Goal: Task Accomplishment & Management: Use online tool/utility

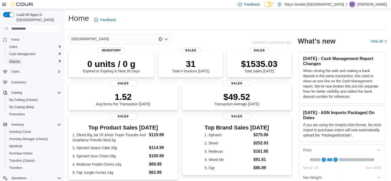
click at [17, 59] on span "Reports" at bounding box center [14, 61] width 11 height 4
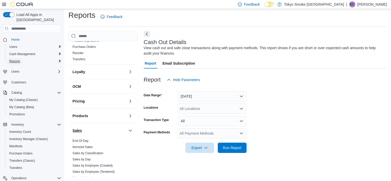
scroll to position [192, 0]
click at [84, 139] on link "End Of Day" at bounding box center [81, 141] width 16 height 4
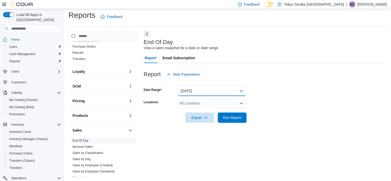
click at [239, 91] on button "[DATE]" at bounding box center [212, 91] width 69 height 10
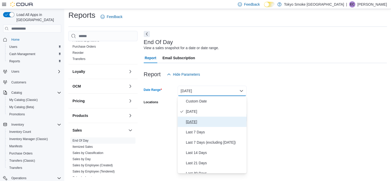
click at [198, 119] on span "[DATE]" at bounding box center [215, 122] width 59 height 6
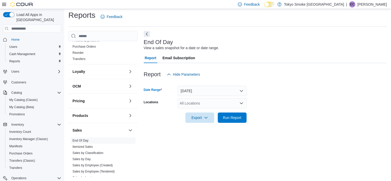
click at [240, 102] on icon "Open list of options" at bounding box center [241, 103] width 4 height 4
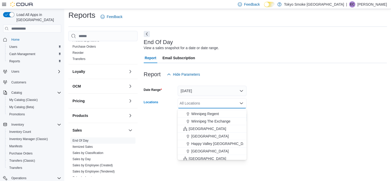
scroll to position [73, 0]
click at [203, 135] on span "[GEOGRAPHIC_DATA]" at bounding box center [210, 135] width 38 height 5
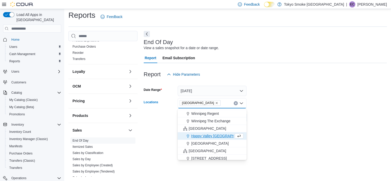
click at [283, 115] on form "Date Range [DATE] Locations [GEOGRAPHIC_DATA] Combo box. Selected. [GEOGRAPHIC_…" at bounding box center [265, 100] width 243 height 43
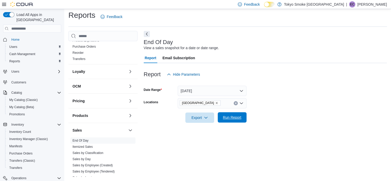
click at [242, 119] on span "Run Report" at bounding box center [232, 117] width 23 height 10
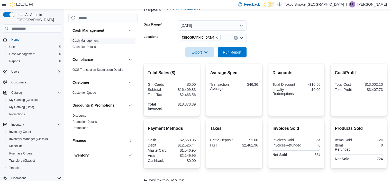
click at [92, 40] on link "Cash Management" at bounding box center [86, 41] width 26 height 4
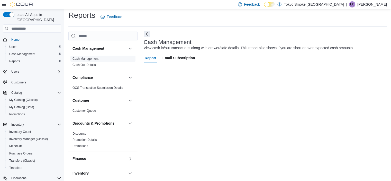
scroll to position [3, 0]
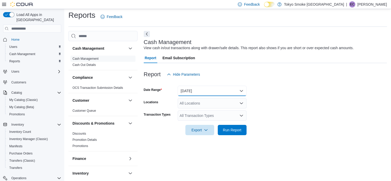
click at [239, 89] on button "[DATE]" at bounding box center [212, 91] width 69 height 10
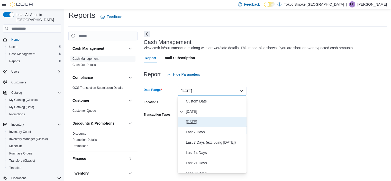
click at [193, 121] on span "[DATE]" at bounding box center [215, 122] width 59 height 6
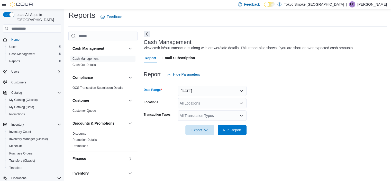
click at [240, 103] on icon "Open list of options" at bounding box center [241, 103] width 4 height 4
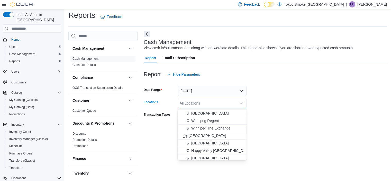
scroll to position [67, 0]
click at [206, 140] on span "[GEOGRAPHIC_DATA]" at bounding box center [210, 141] width 38 height 5
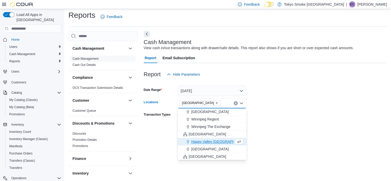
click at [285, 105] on form "Date Range [DATE] Locations [GEOGRAPHIC_DATA] Combo box. Selected. [GEOGRAPHIC_…" at bounding box center [265, 107] width 243 height 56
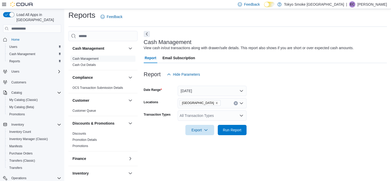
click at [243, 116] on icon "Open list of options" at bounding box center [241, 115] width 4 height 4
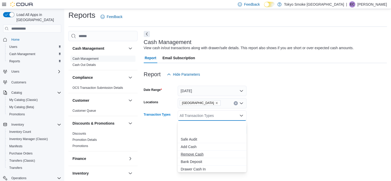
scroll to position [38, 0]
click at [193, 155] on span "Transfer Cash" at bounding box center [212, 153] width 63 height 5
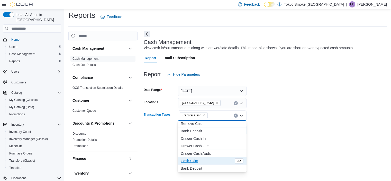
scroll to position [31, 0]
click at [270, 144] on div "Cash Management View cash in/out transactions along with drawer/safe details. T…" at bounding box center [265, 104] width 243 height 146
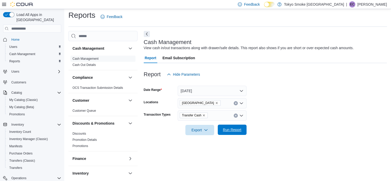
click at [239, 133] on span "Run Report" at bounding box center [232, 129] width 23 height 10
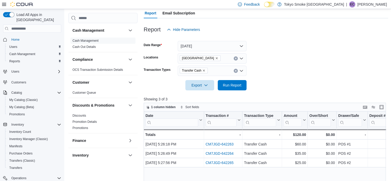
scroll to position [54, 0]
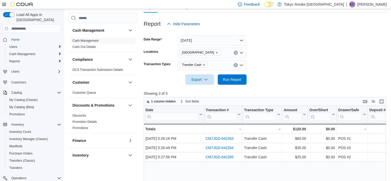
click at [205, 65] on span "Transfer Cash" at bounding box center [194, 65] width 28 height 6
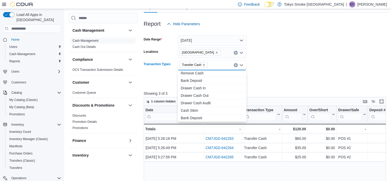
scroll to position [31, 0]
click at [192, 110] on span "Cash Skim" at bounding box center [212, 110] width 63 height 5
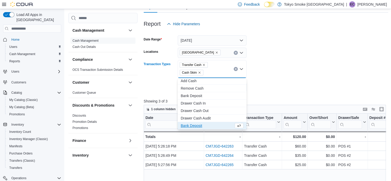
scroll to position [23, 0]
click at [274, 76] on form "Date Range [DATE] Locations Conception Bay Highway Transaction Types Transfer C…" at bounding box center [266, 60] width 245 height 63
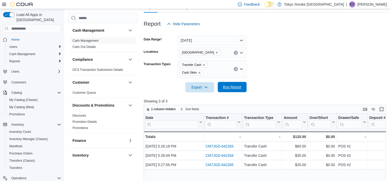
click at [239, 85] on span "Run Report" at bounding box center [232, 86] width 19 height 5
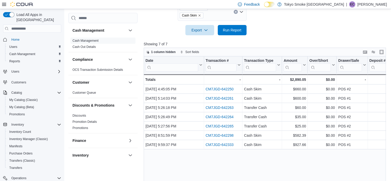
scroll to position [111, 0]
click at [243, 12] on icon "Open list of options" at bounding box center [241, 11] width 4 height 4
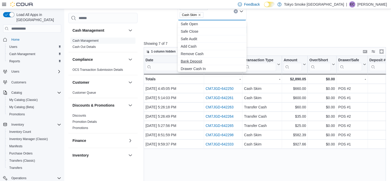
click at [199, 61] on span "Bank Deposit" at bounding box center [212, 61] width 63 height 5
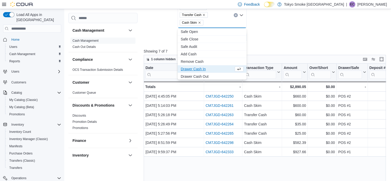
click at [275, 31] on div at bounding box center [266, 30] width 245 height 4
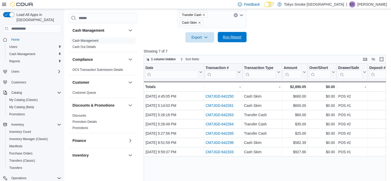
click at [243, 35] on span "Run Report" at bounding box center [232, 37] width 23 height 10
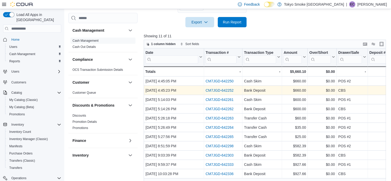
scroll to position [126, 0]
